Goal: Task Accomplishment & Management: Use online tool/utility

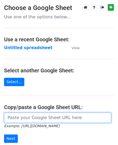
click at [36, 119] on input "url" at bounding box center [57, 118] width 107 height 10
paste input "https://docs.google.com/spreadsheets/d/1Ngu6v-wtltXsXBnGxwIQGeKOnxMHP4ckgF9MpHX…"
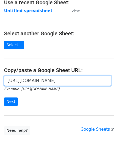
scroll to position [69, 0]
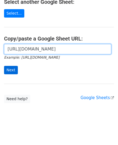
type input "https://docs.google.com/spreadsheets/d/1Ngu6v-wtltXsXBnGxwIQGeKOnxMHP4ckgF9MpHX…"
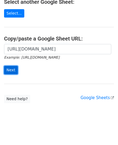
click at [12, 70] on input "Next" at bounding box center [11, 70] width 14 height 8
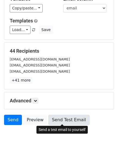
scroll to position [85, 0]
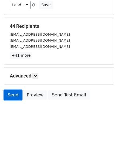
click at [7, 92] on link "Send" at bounding box center [13, 95] width 18 height 10
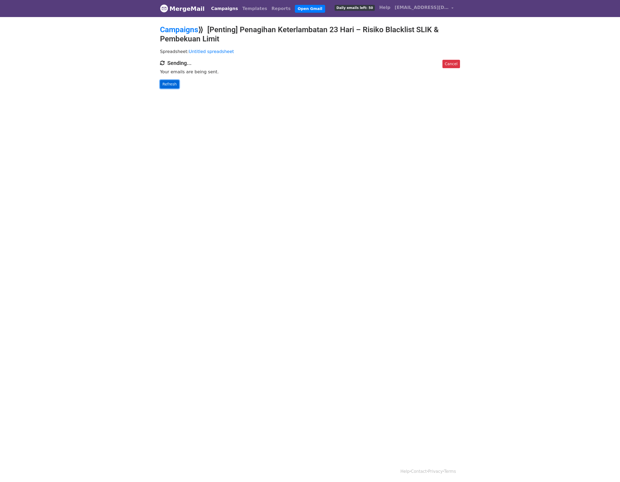
click at [167, 84] on link "Refresh" at bounding box center [169, 84] width 19 height 8
